Goal: Information Seeking & Learning: Learn about a topic

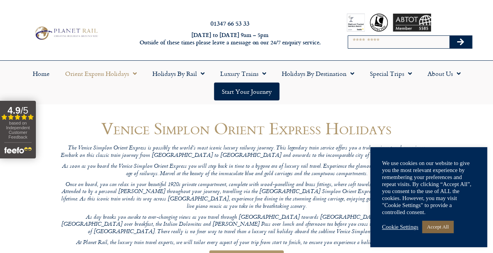
click at [444, 232] on link "Accept All" at bounding box center [437, 227] width 31 height 12
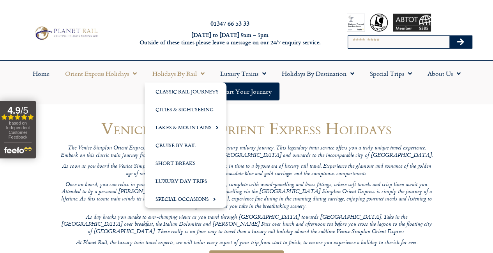
click at [167, 71] on link "Holidays by Rail" at bounding box center [179, 74] width 68 height 18
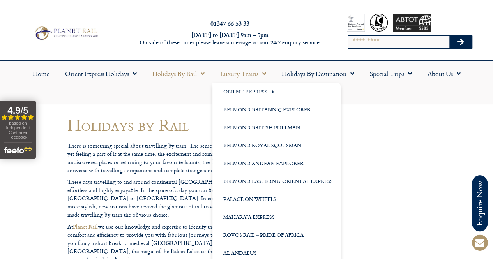
click at [263, 73] on span "Menu" at bounding box center [262, 74] width 8 height 14
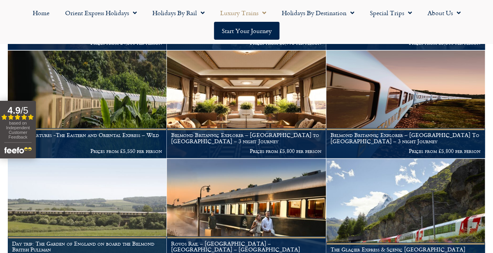
scroll to position [374, 0]
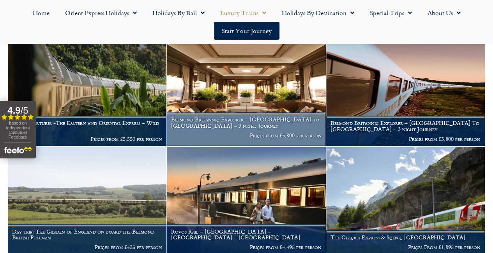
click at [250, 129] on h1 "Belmond Britannic Explorer – London to Cornwall – 3 night Journey" at bounding box center [246, 122] width 150 height 12
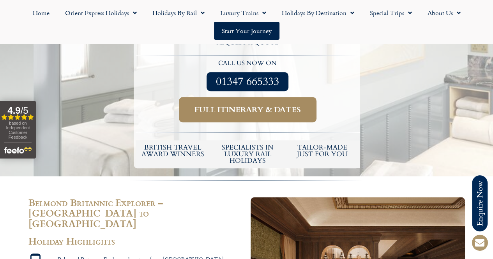
scroll to position [354, 0]
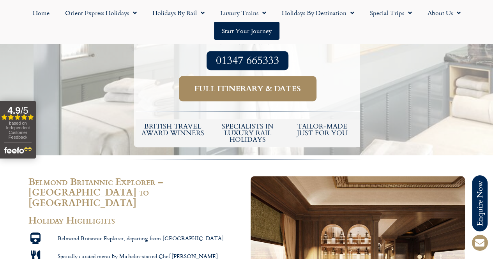
click at [262, 84] on span "Full itinerary & dates" at bounding box center [247, 89] width 106 height 10
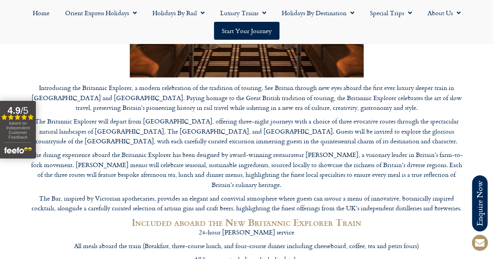
scroll to position [2574, 0]
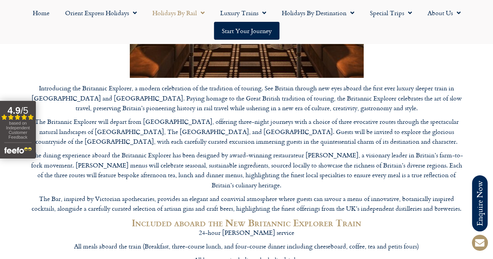
click at [168, 14] on link "Holidays by Rail" at bounding box center [179, 13] width 68 height 18
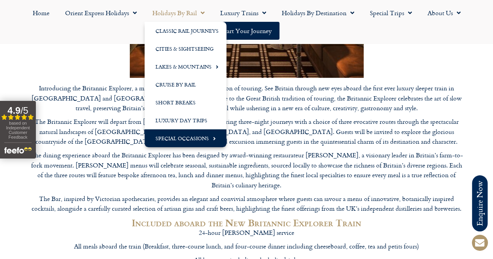
click at [167, 143] on link "Special Occasions" at bounding box center [186, 138] width 82 height 18
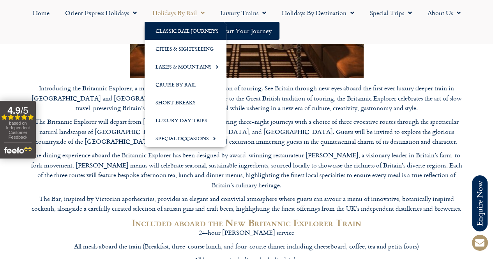
click at [167, 35] on link "Classic Rail Journeys" at bounding box center [186, 31] width 82 height 18
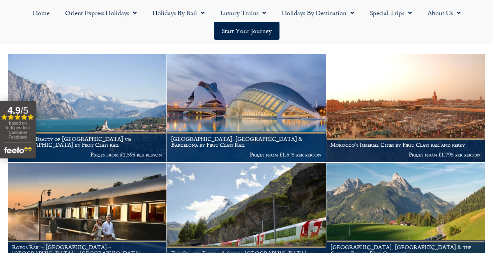
scroll to position [141, 0]
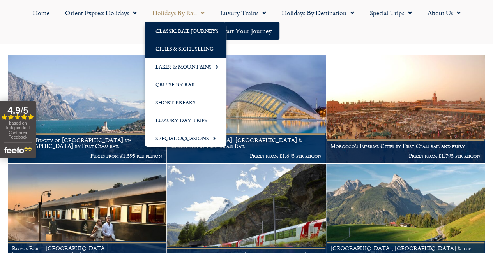
click at [164, 47] on link "Cities & Sightseeing" at bounding box center [186, 49] width 82 height 18
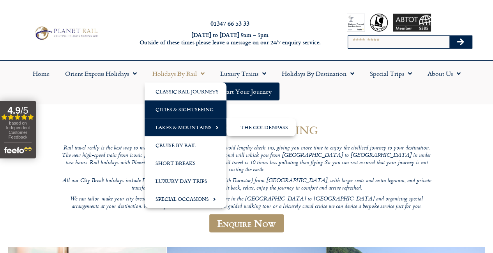
click at [175, 123] on link "Lakes & Mountains" at bounding box center [186, 127] width 82 height 18
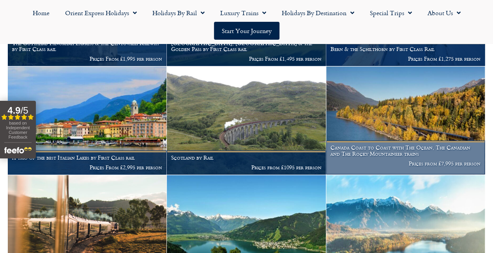
scroll to position [568, 0]
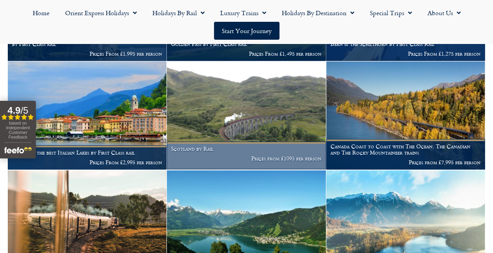
click at [270, 134] on img at bounding box center [246, 116] width 159 height 108
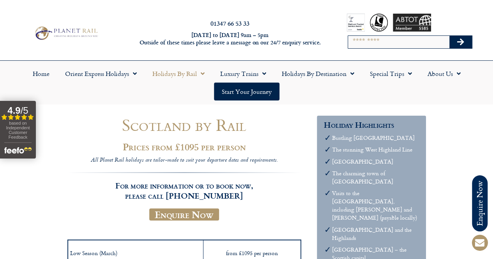
click at [162, 81] on link "Holidays by Rail" at bounding box center [179, 74] width 68 height 18
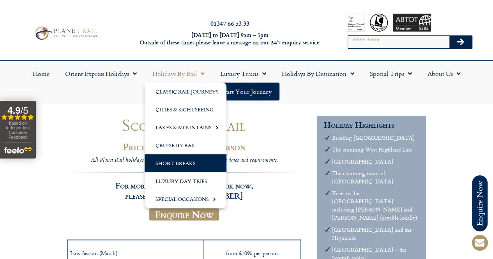
click at [159, 164] on link "Short Breaks" at bounding box center [186, 163] width 82 height 18
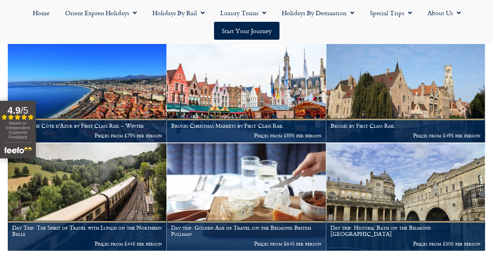
scroll to position [1258, 0]
